Goal: Information Seeking & Learning: Learn about a topic

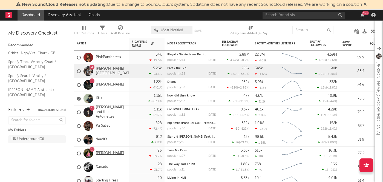
click at [123, 151] on link "[PERSON_NAME]" at bounding box center [110, 153] width 28 height 5
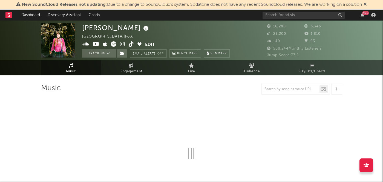
select select "6m"
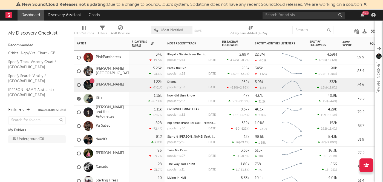
click at [128, 149] on div "[PERSON_NAME]" at bounding box center [101, 153] width 55 height 14
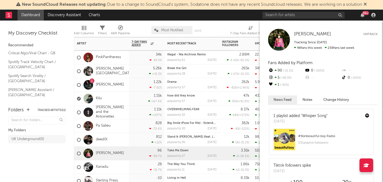
scroll to position [9, 0]
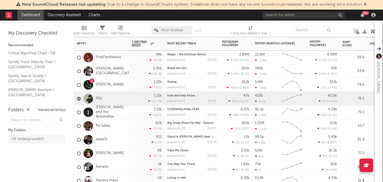
click at [124, 95] on div "Kilu" at bounding box center [101, 99] width 55 height 14
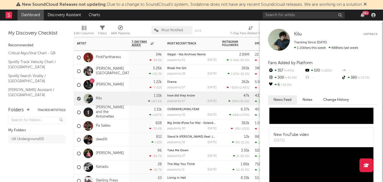
scroll to position [71, 0]
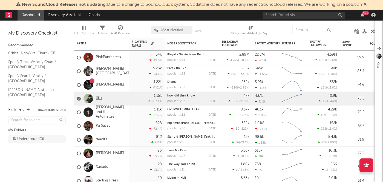
click at [97, 98] on link "Kilu" at bounding box center [99, 98] width 6 height 5
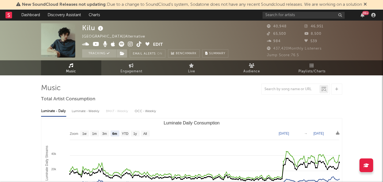
select select "6m"
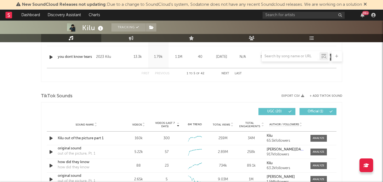
scroll to position [324, 0]
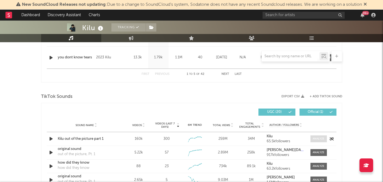
click at [324, 138] on div at bounding box center [318, 138] width 12 height 4
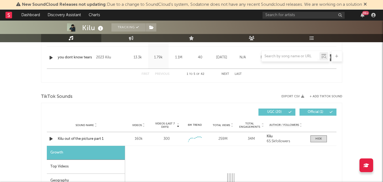
click at [178, 124] on icon at bounding box center [177, 124] width 3 height 2
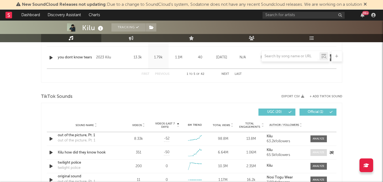
click at [318, 150] on div at bounding box center [318, 152] width 12 height 4
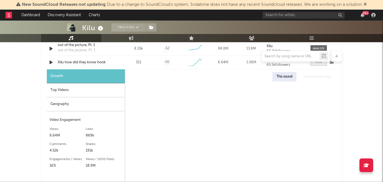
select select "1w"
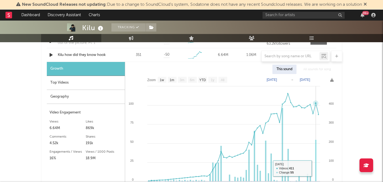
scroll to position [420, 0]
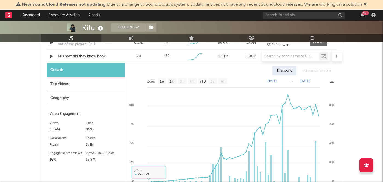
click at [78, 80] on div "Top Videos" at bounding box center [86, 84] width 78 height 14
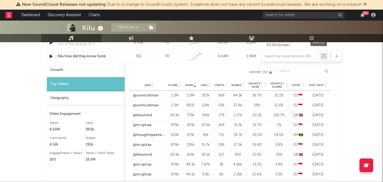
click at [315, 84] on span "Post Date" at bounding box center [316, 84] width 14 height 3
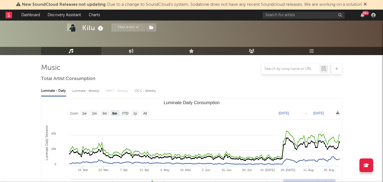
scroll to position [0, 0]
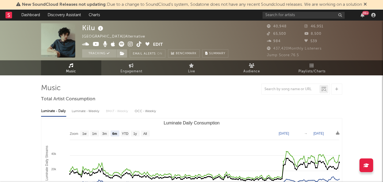
click at [311, 71] on span "Playlists/Charts" at bounding box center [311, 71] width 27 height 7
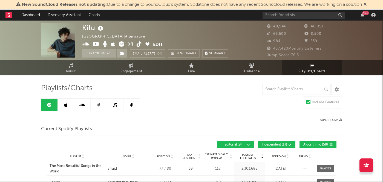
click at [64, 105] on link at bounding box center [66, 104] width 16 height 12
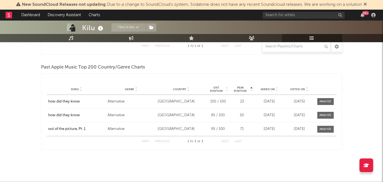
scroll to position [765, 0]
